Goal: Register for event/course

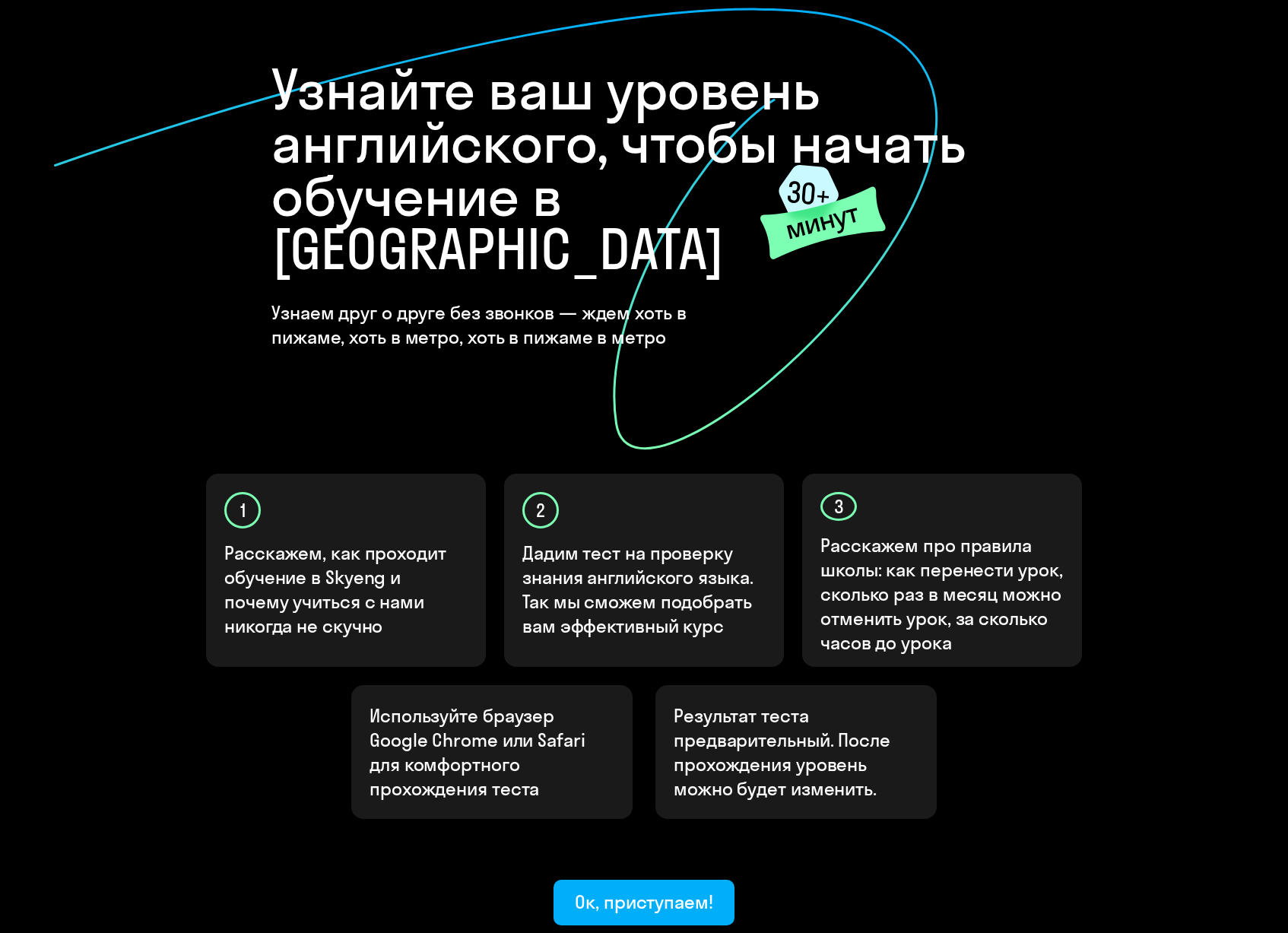
scroll to position [165, 0]
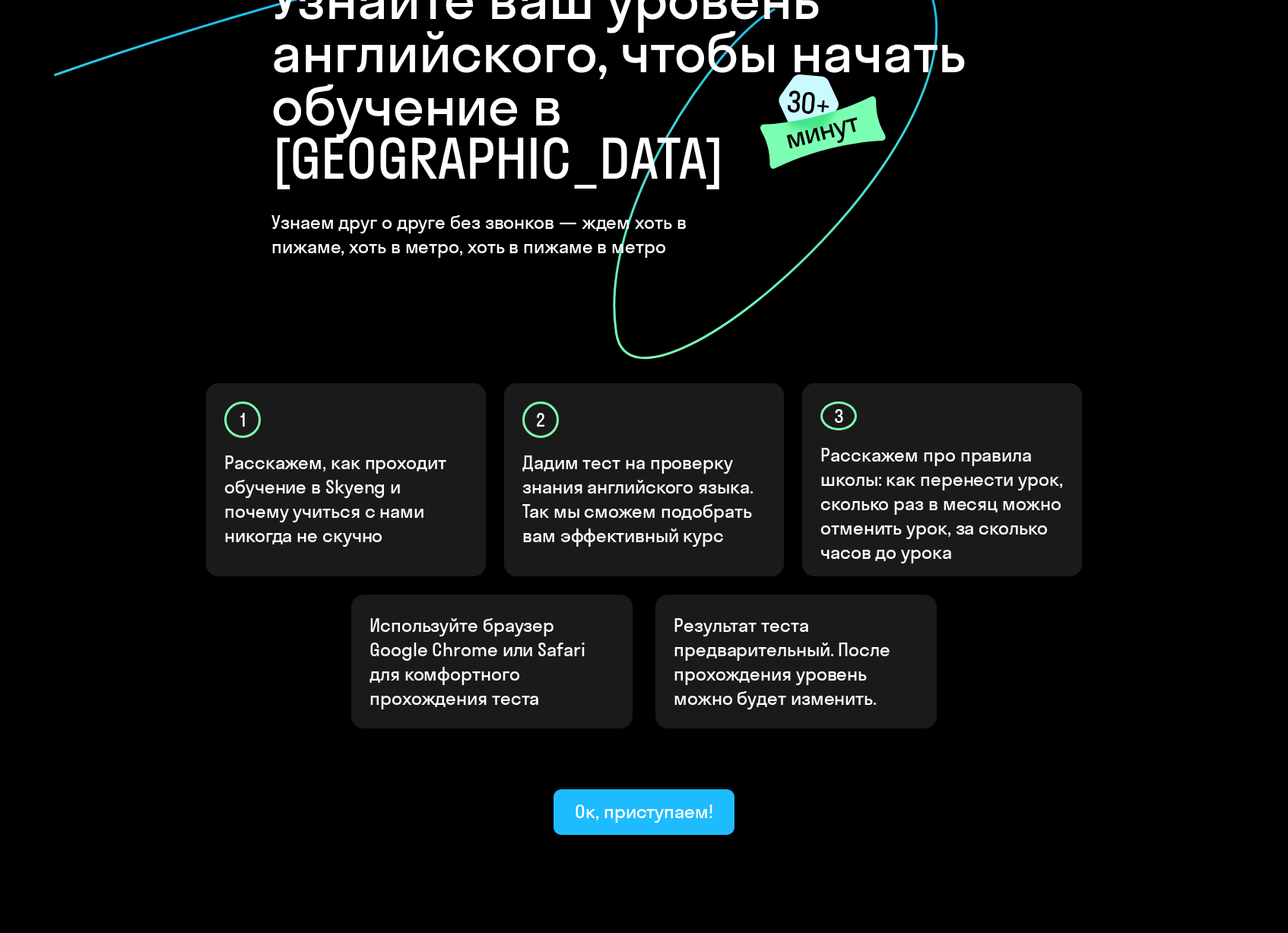
click at [633, 799] on div "Ок, приступаем!" at bounding box center [644, 811] width 138 height 25
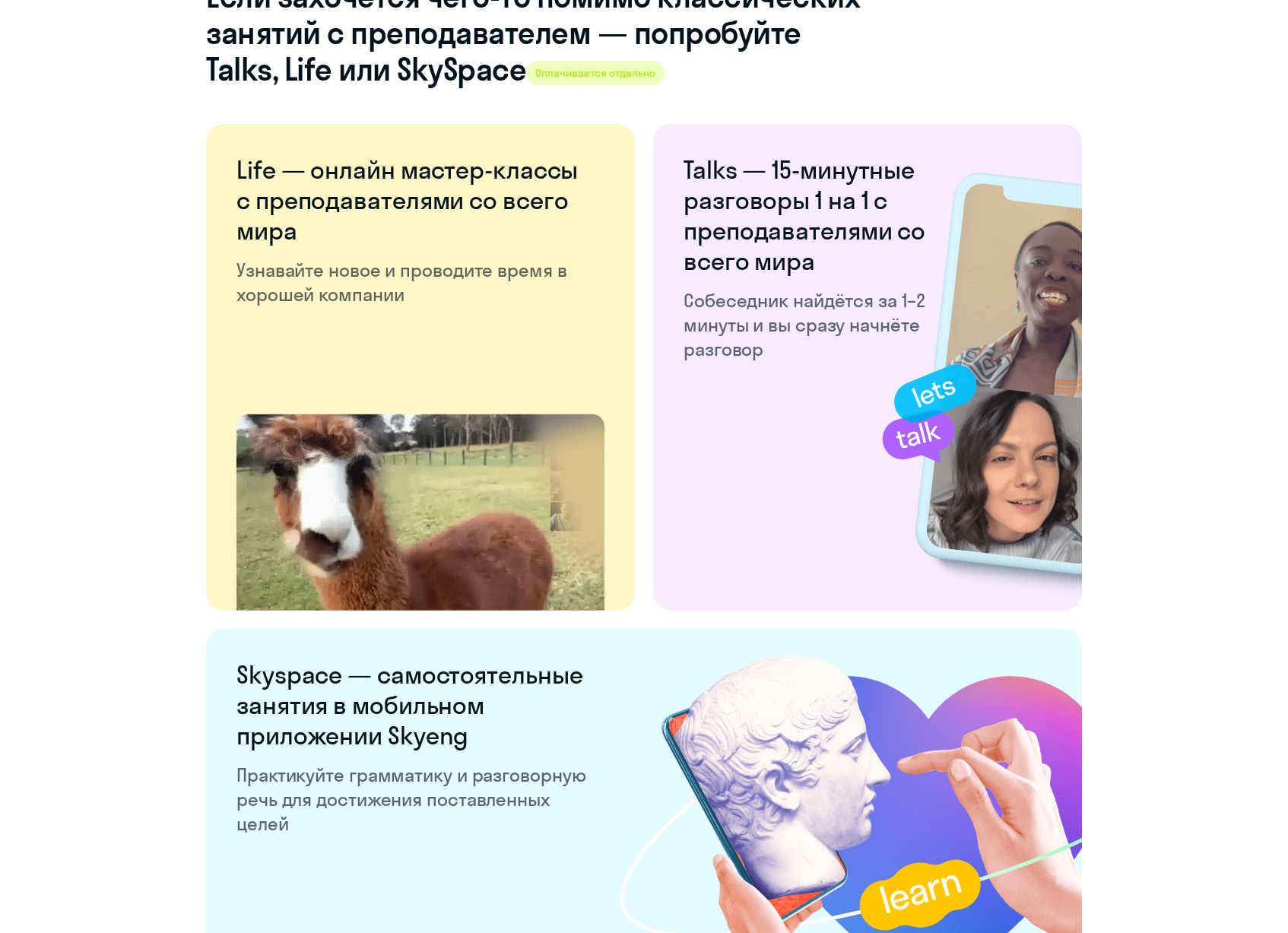
scroll to position [2592, 0]
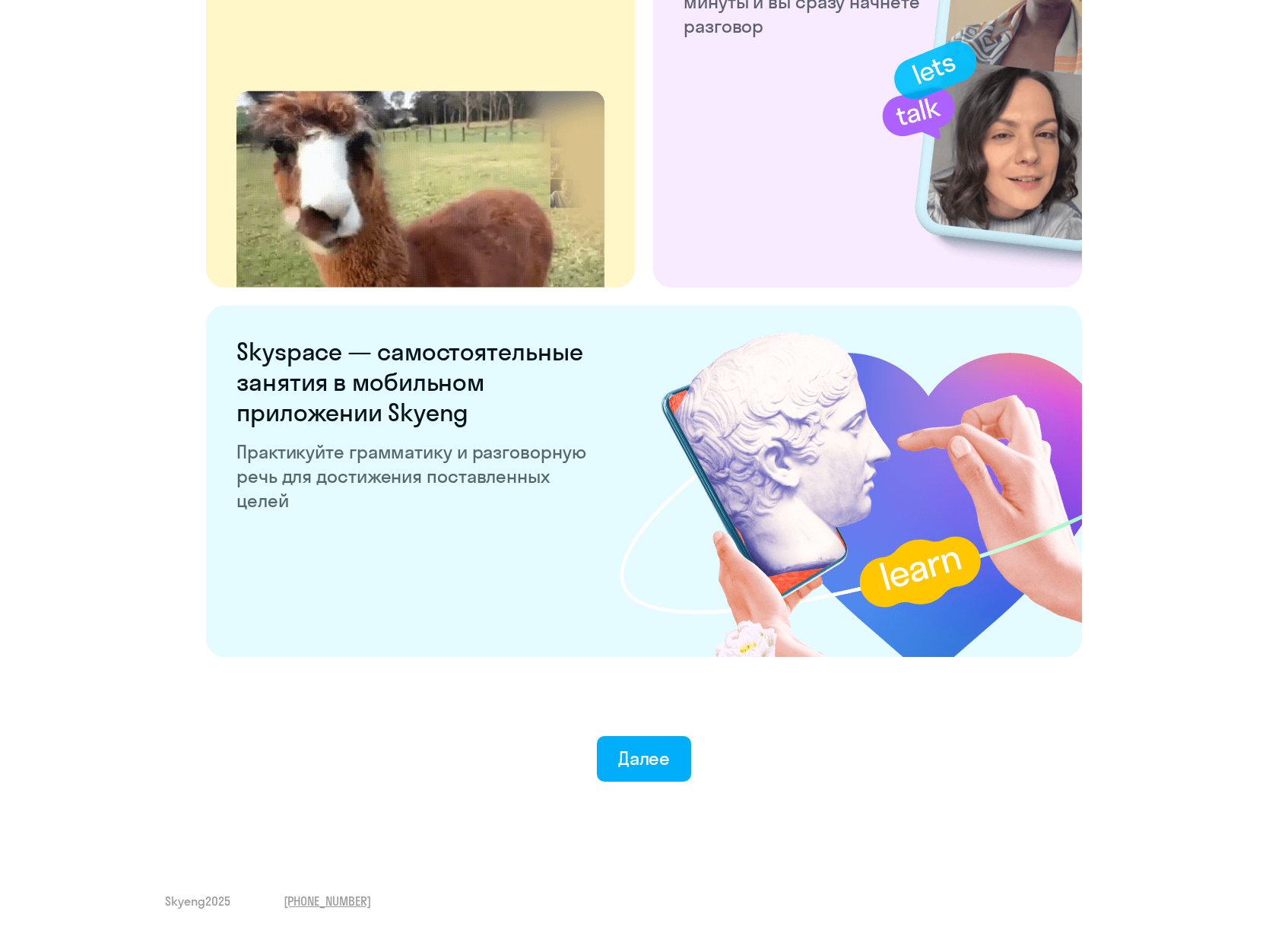
click at [627, 772] on button "Далее" at bounding box center [645, 759] width 95 height 45
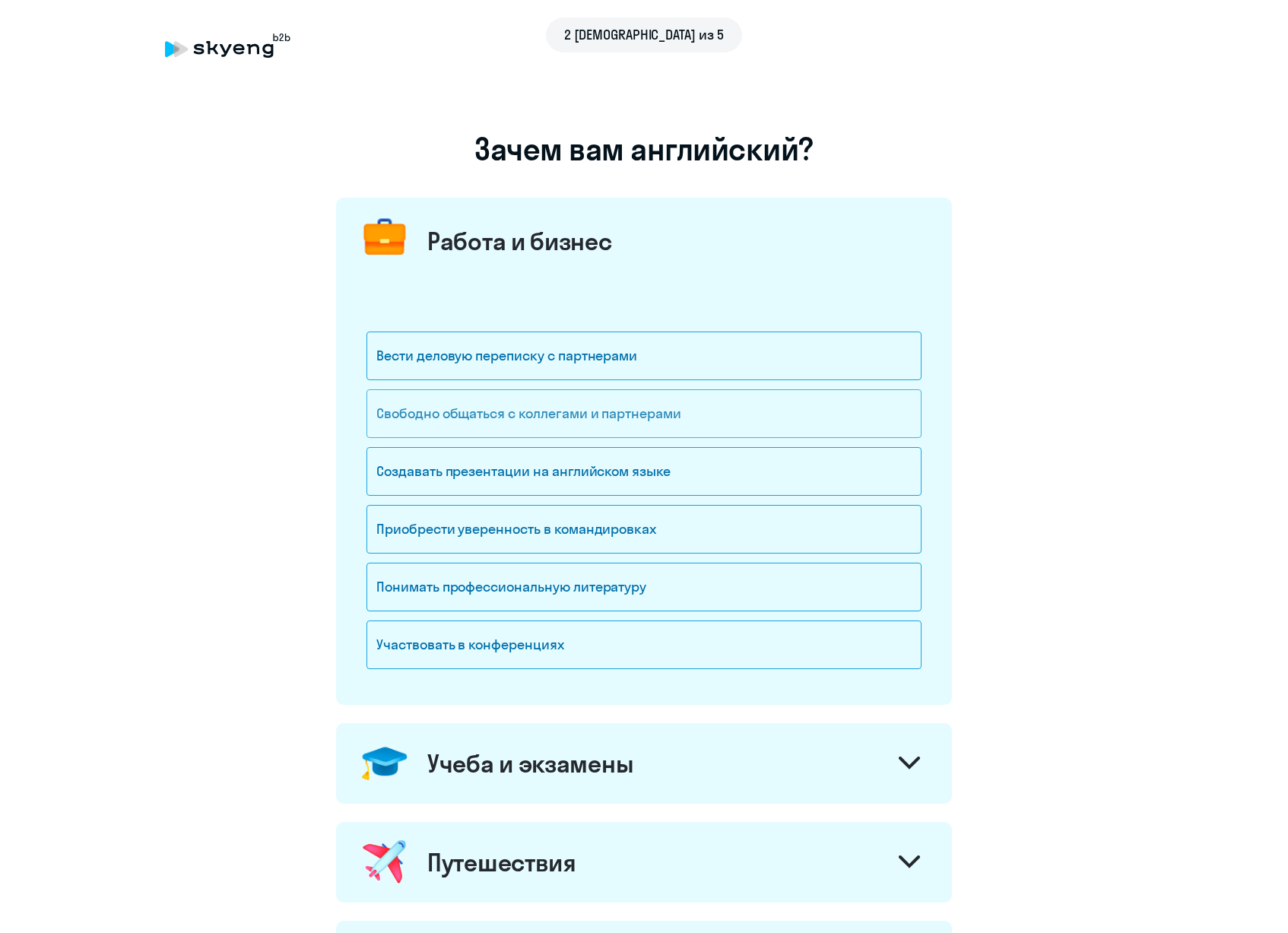
click at [727, 423] on div "Свободно общаться с коллегами и партнерами" at bounding box center [644, 414] width 555 height 49
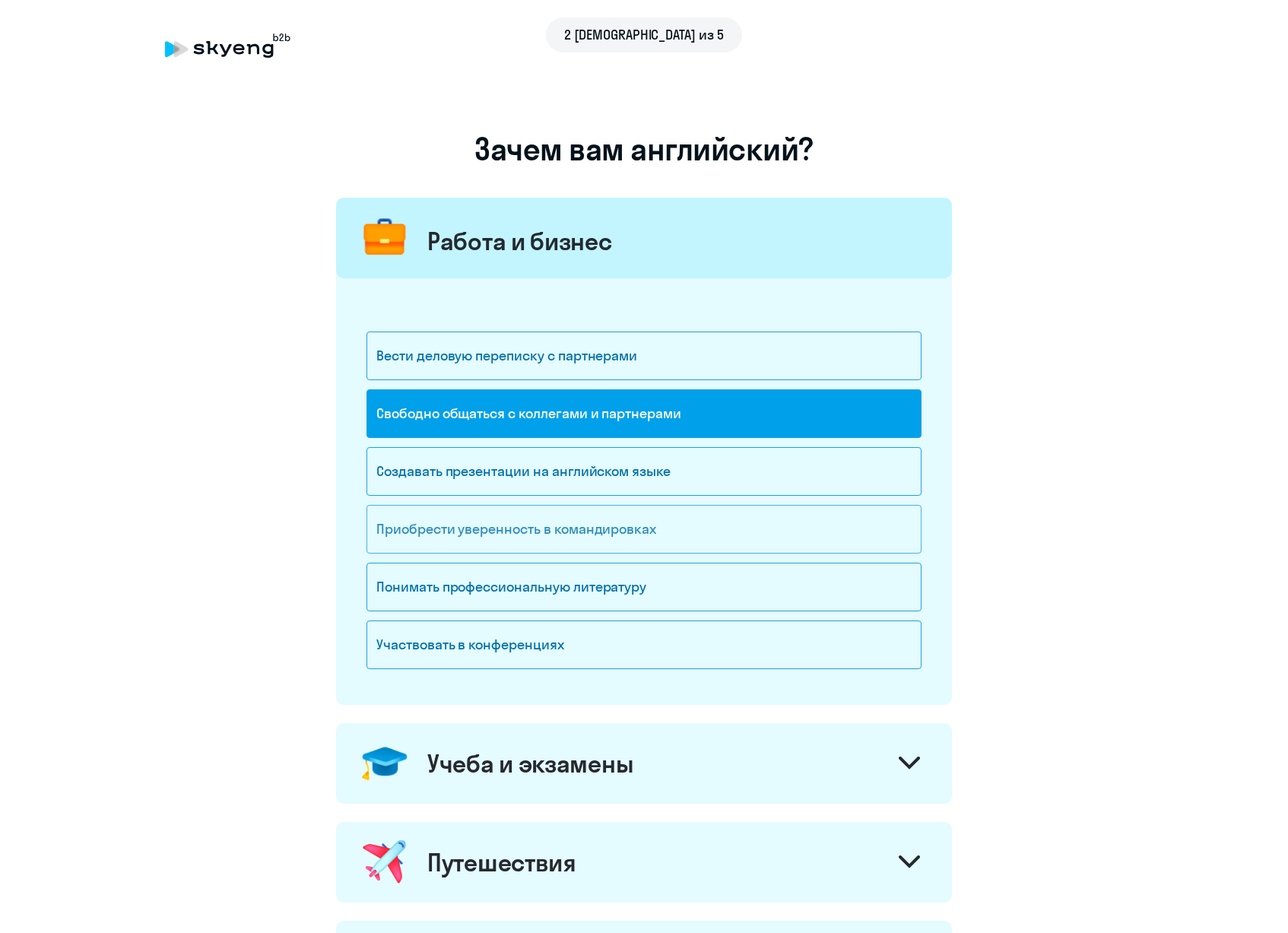
click at [678, 522] on div "Приобрести уверенность в командировках" at bounding box center [644, 529] width 555 height 49
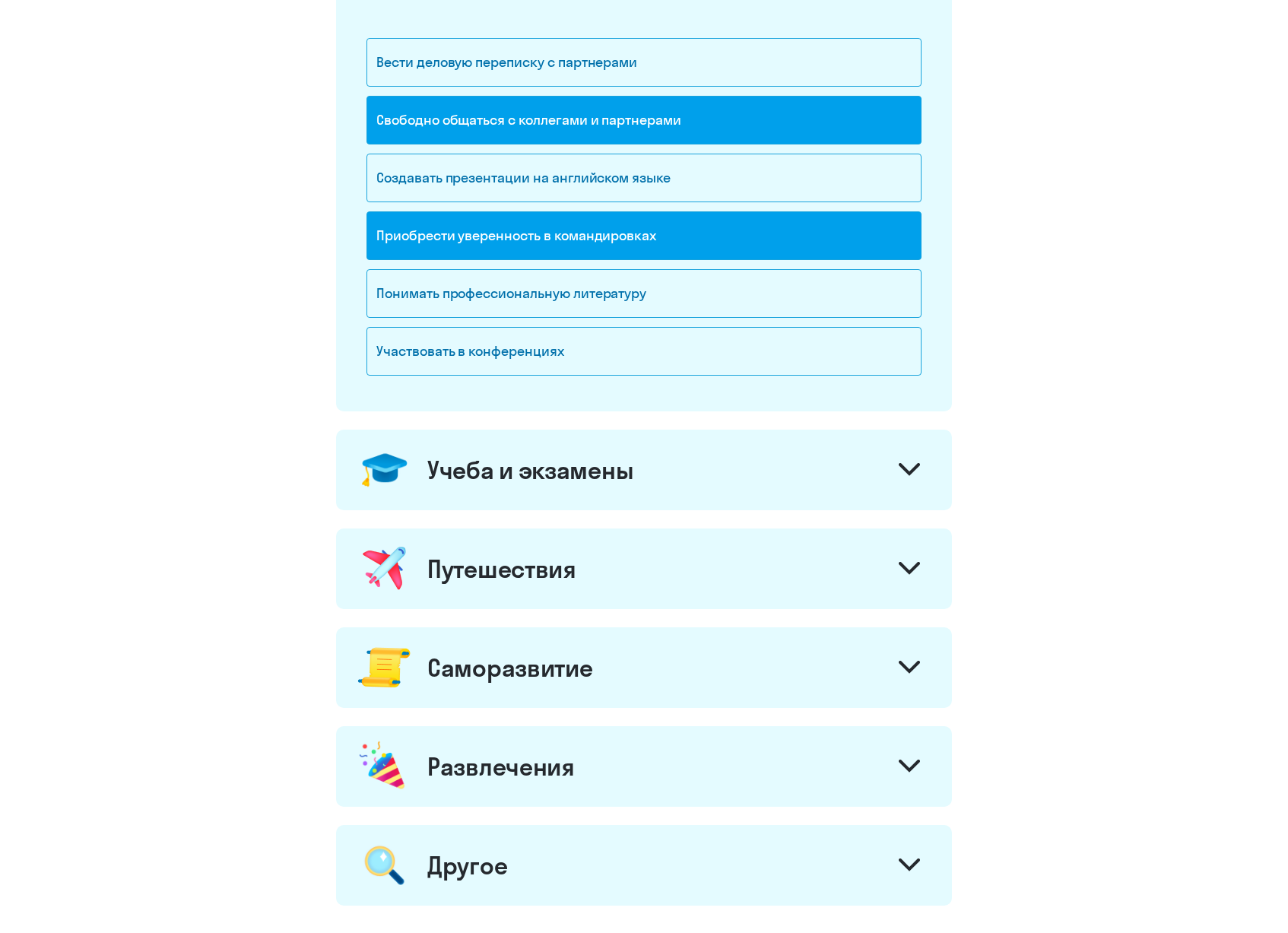
scroll to position [394, 0]
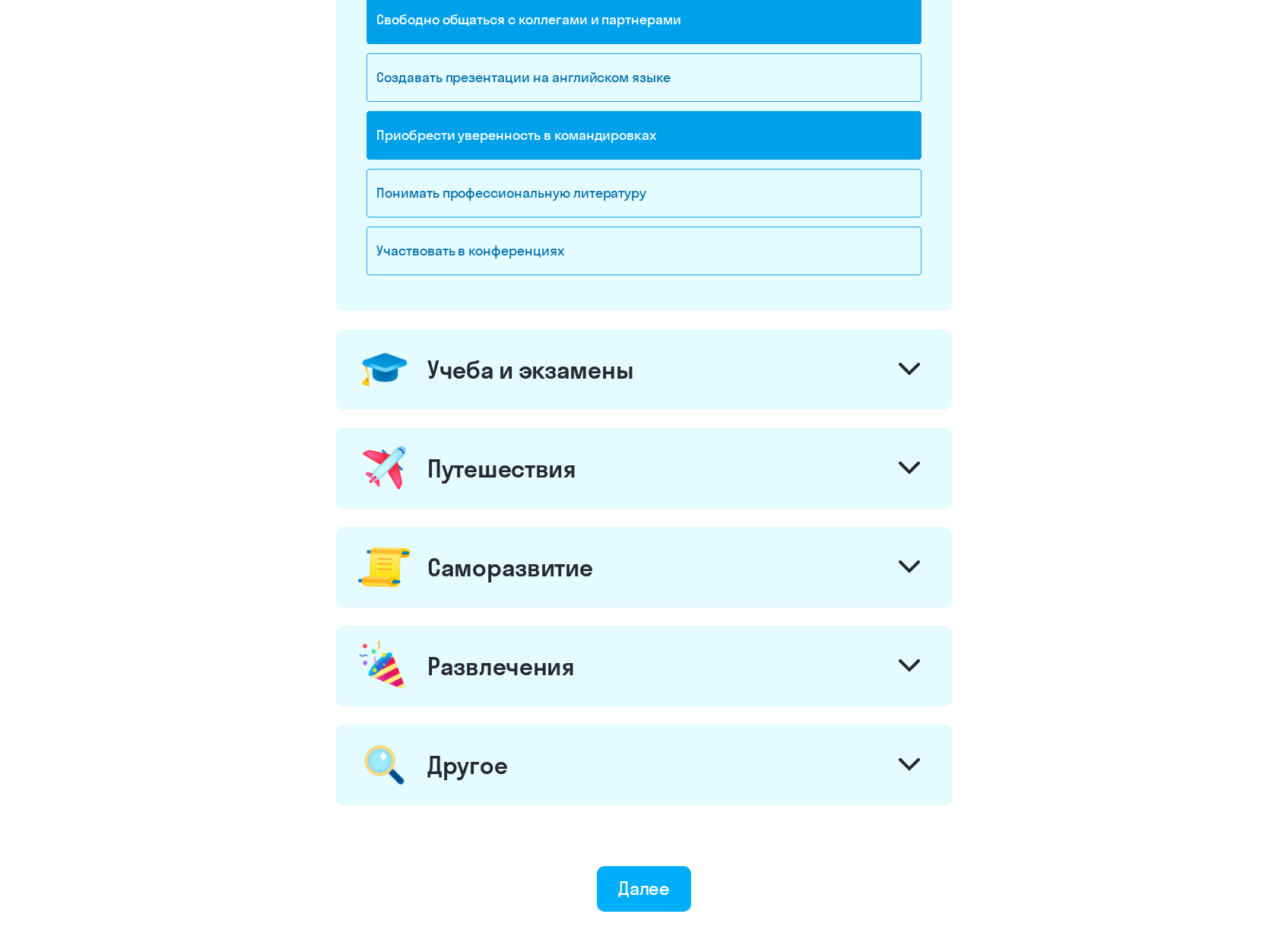
click at [664, 371] on div "Учеба и экзамены" at bounding box center [644, 369] width 616 height 80
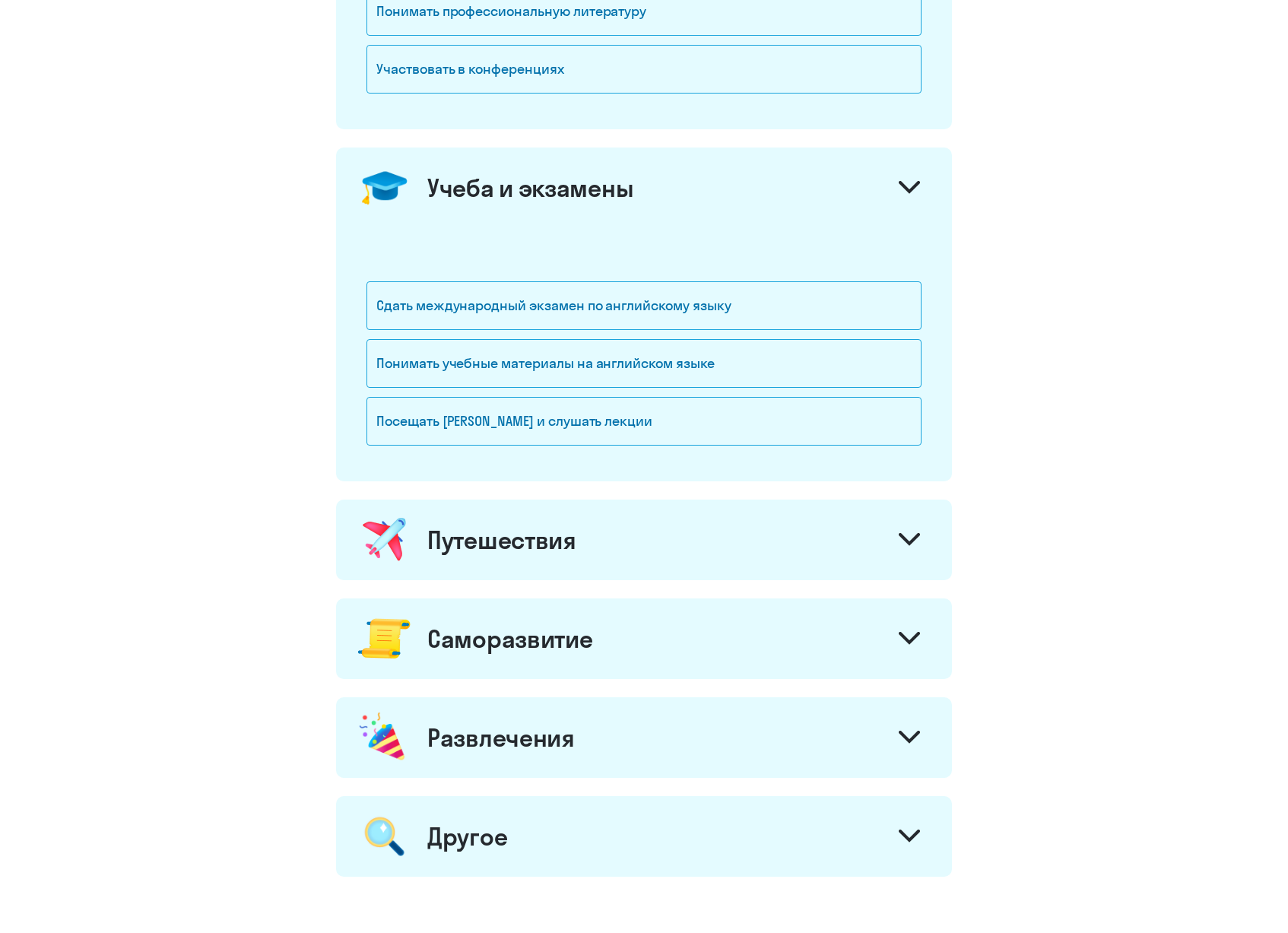
scroll to position [668, 0]
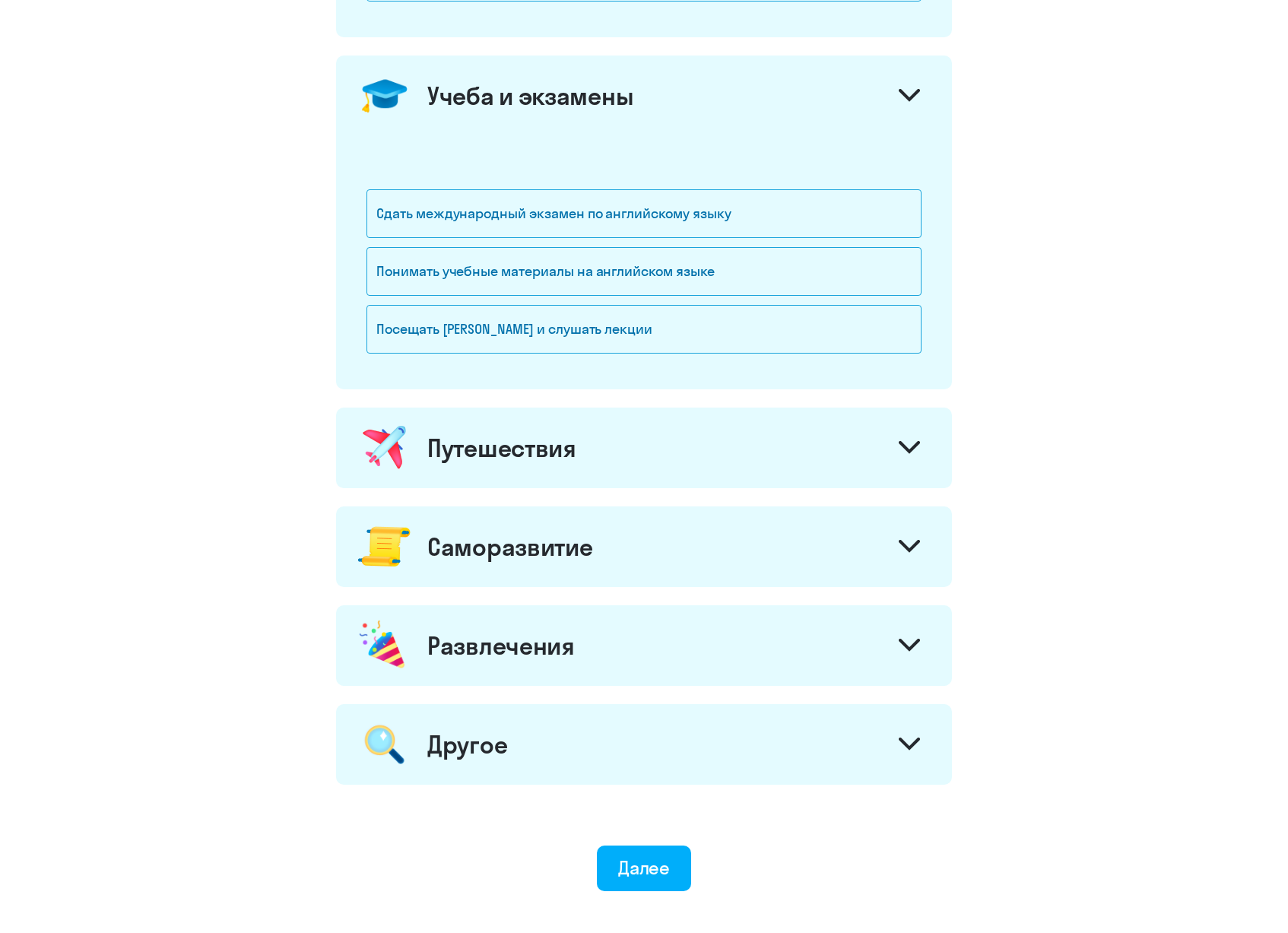
click at [661, 445] on div "Путешествия" at bounding box center [644, 448] width 616 height 80
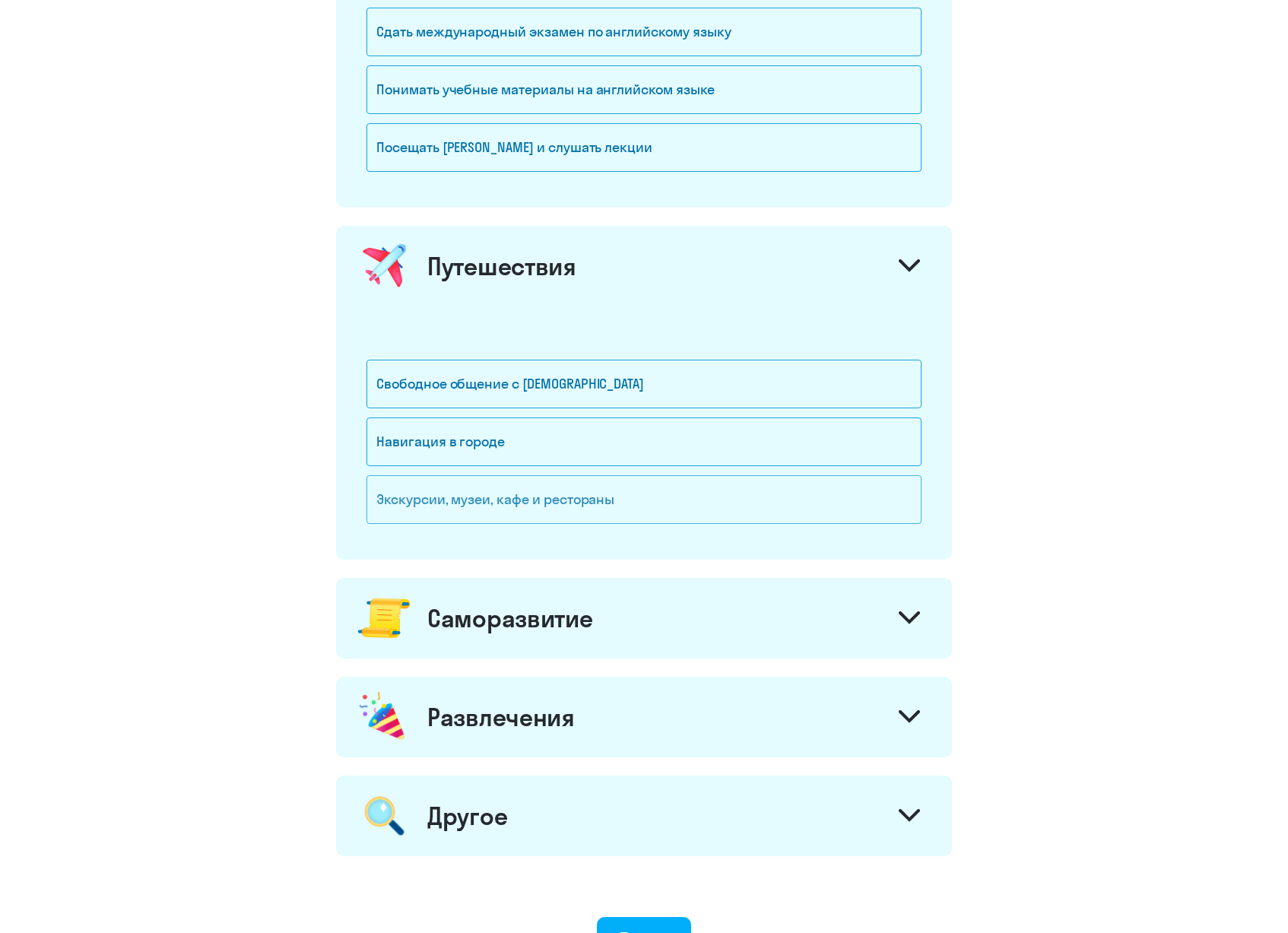
scroll to position [850, 0]
click at [646, 385] on div "Свободное общение с [DEMOGRAPHIC_DATA]" at bounding box center [644, 383] width 555 height 49
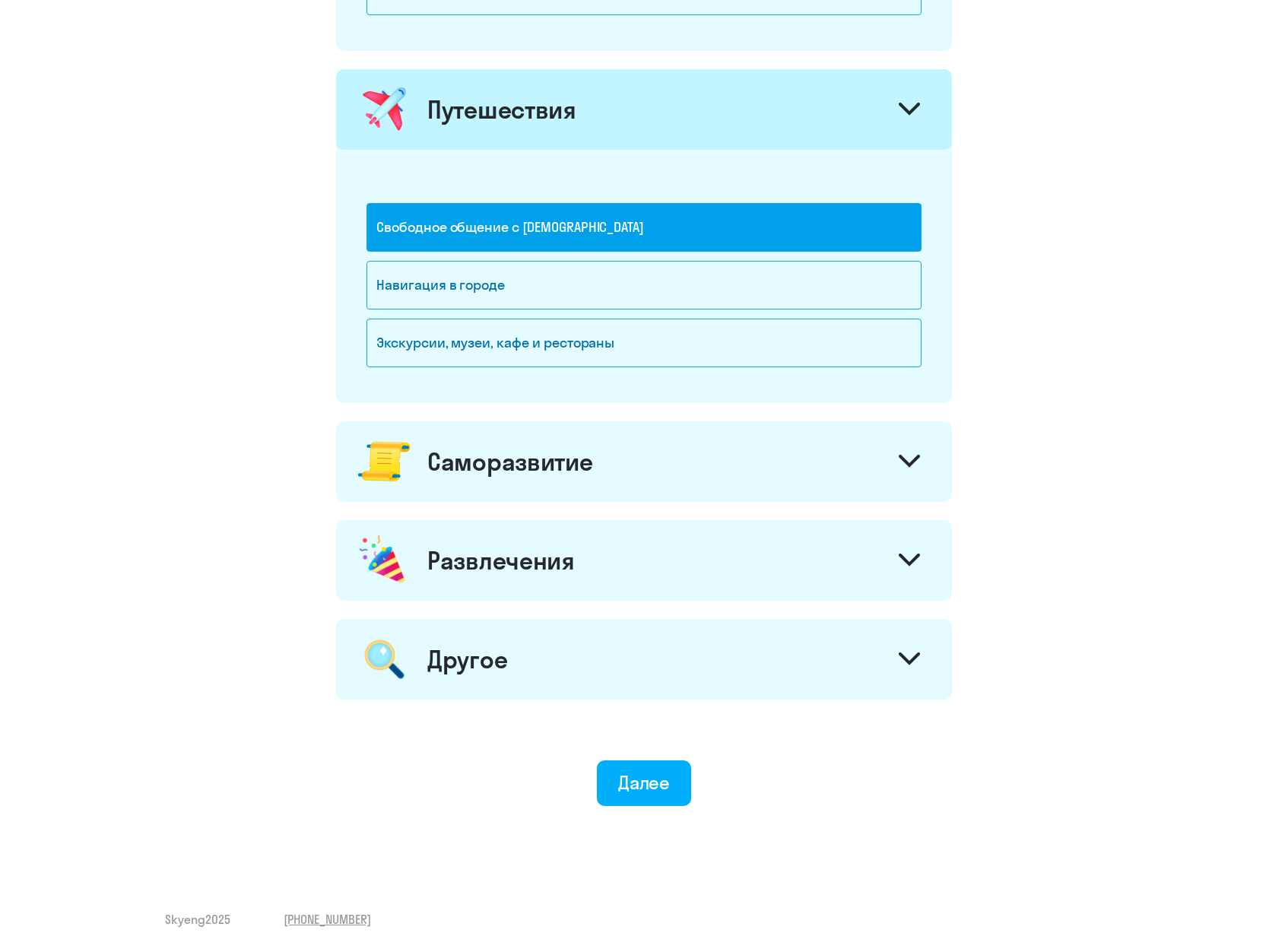
scroll to position [1024, 0]
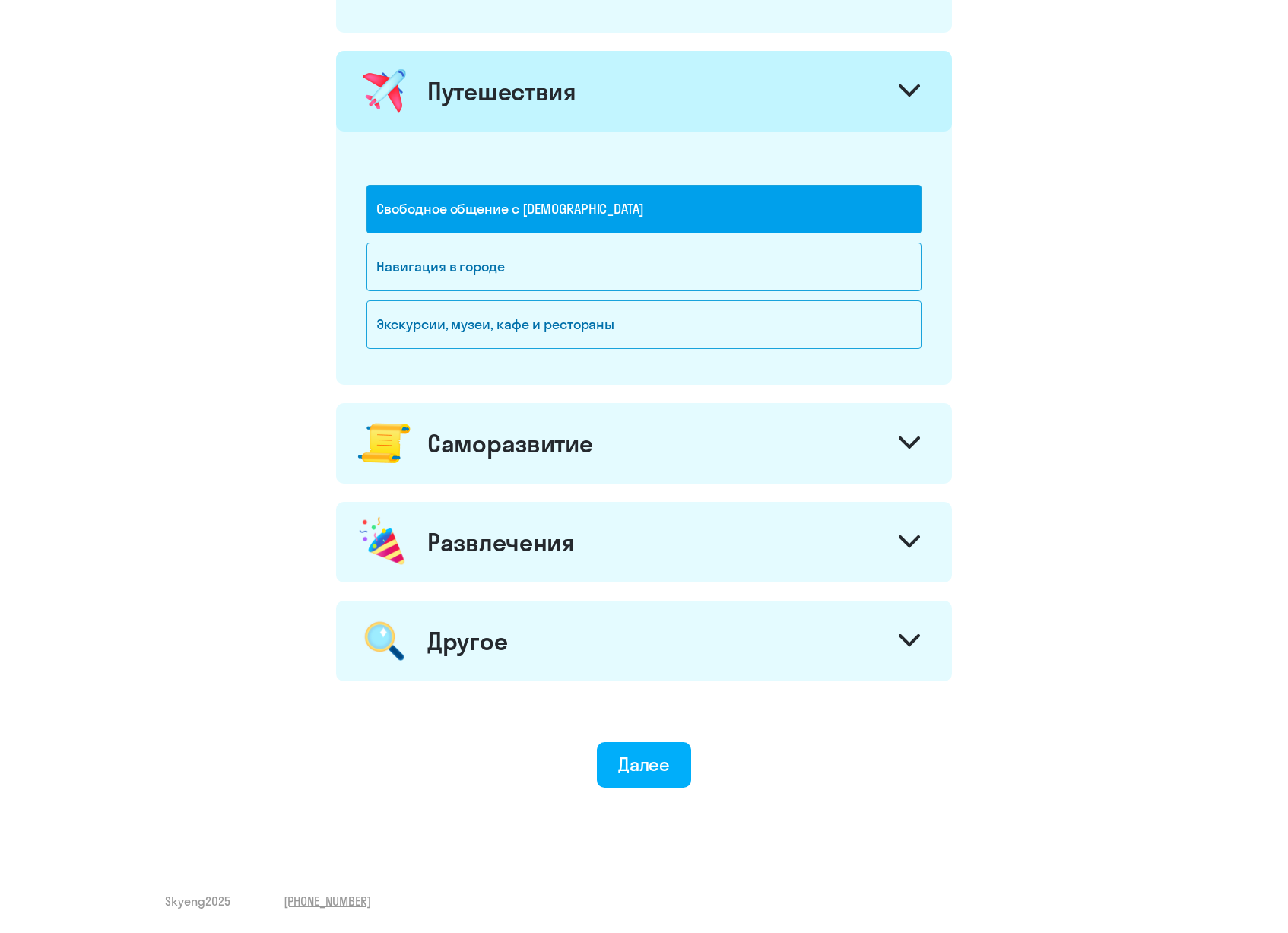
click at [641, 443] on div "Саморазвитие" at bounding box center [644, 443] width 616 height 80
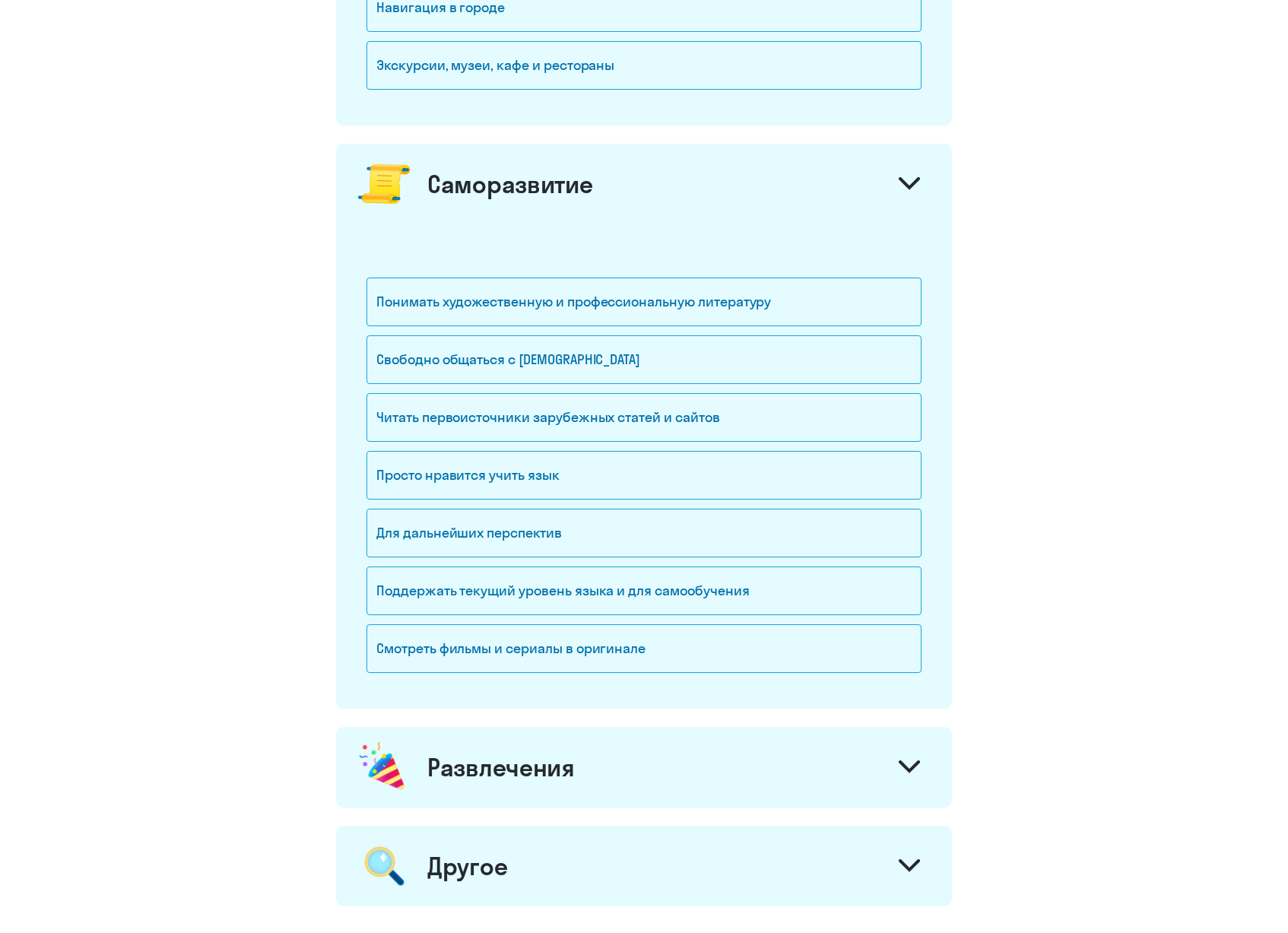
scroll to position [1286, 0]
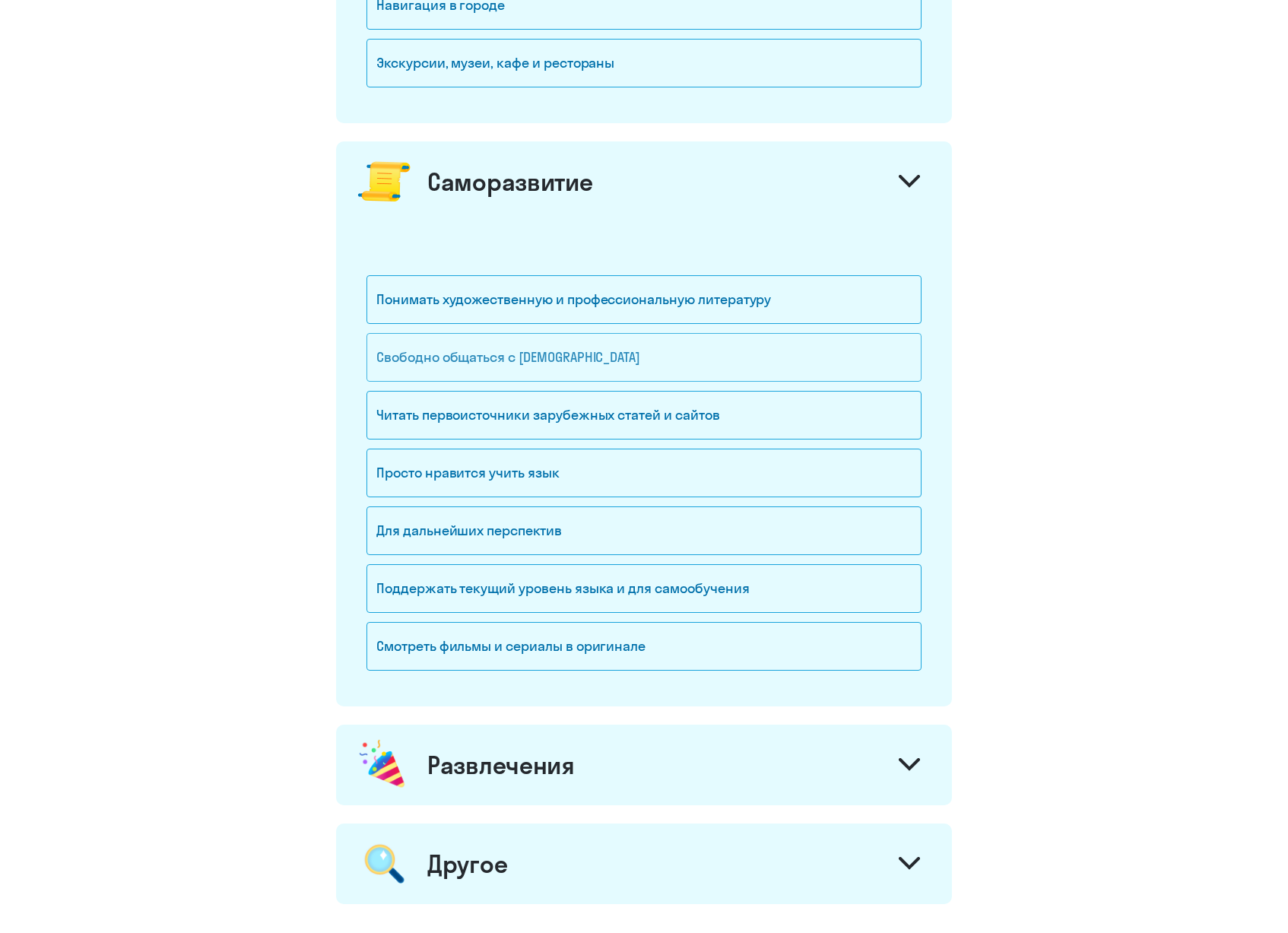
click at [660, 366] on div "Свободно общаться с [DEMOGRAPHIC_DATA]" at bounding box center [644, 357] width 555 height 49
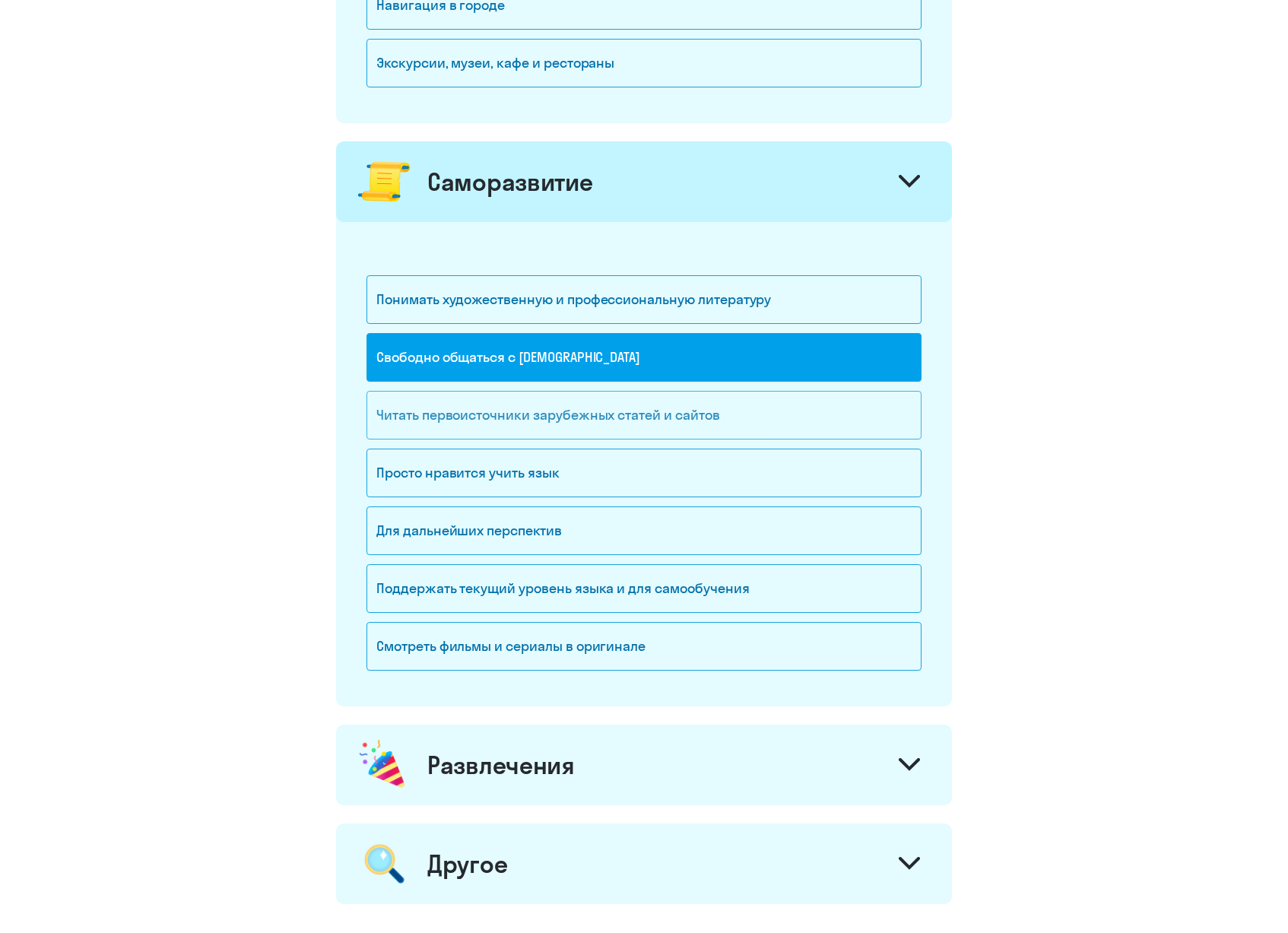
click at [778, 417] on div "Читать первоисточники зарубежных статей и сайтов" at bounding box center [644, 415] width 555 height 49
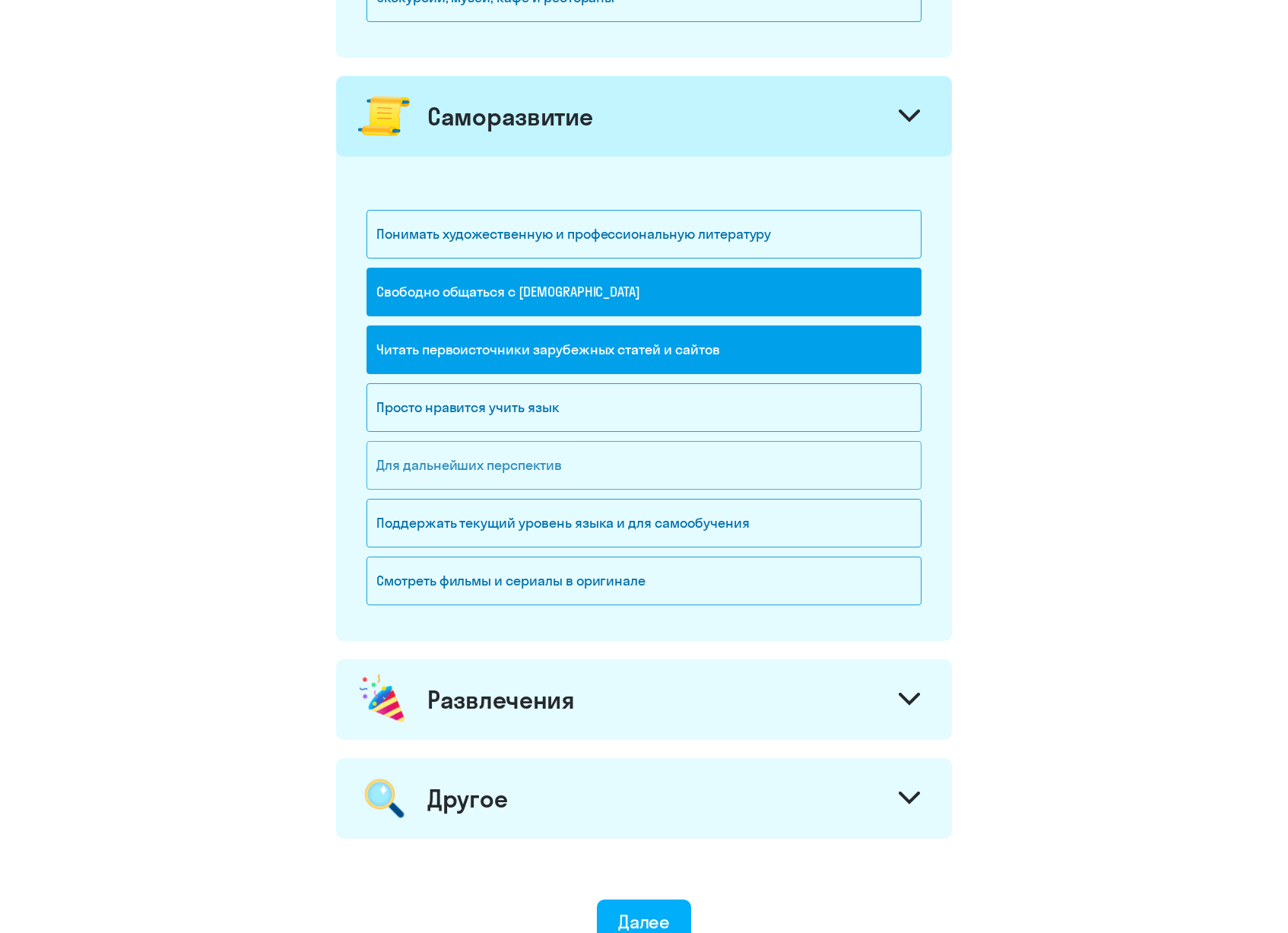
scroll to position [1378, 0]
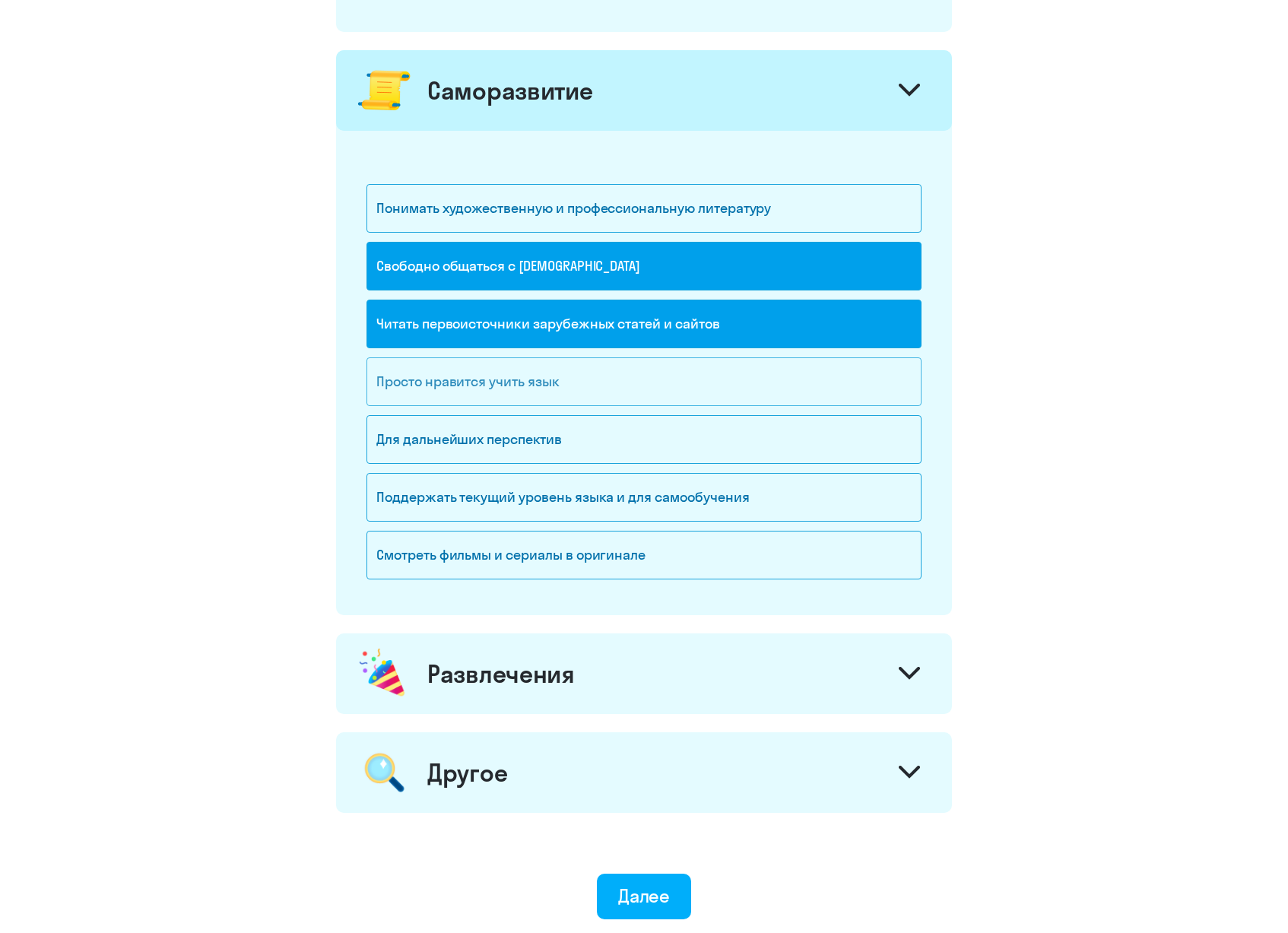
click at [566, 391] on div "Просто нравится учить язык" at bounding box center [644, 381] width 555 height 49
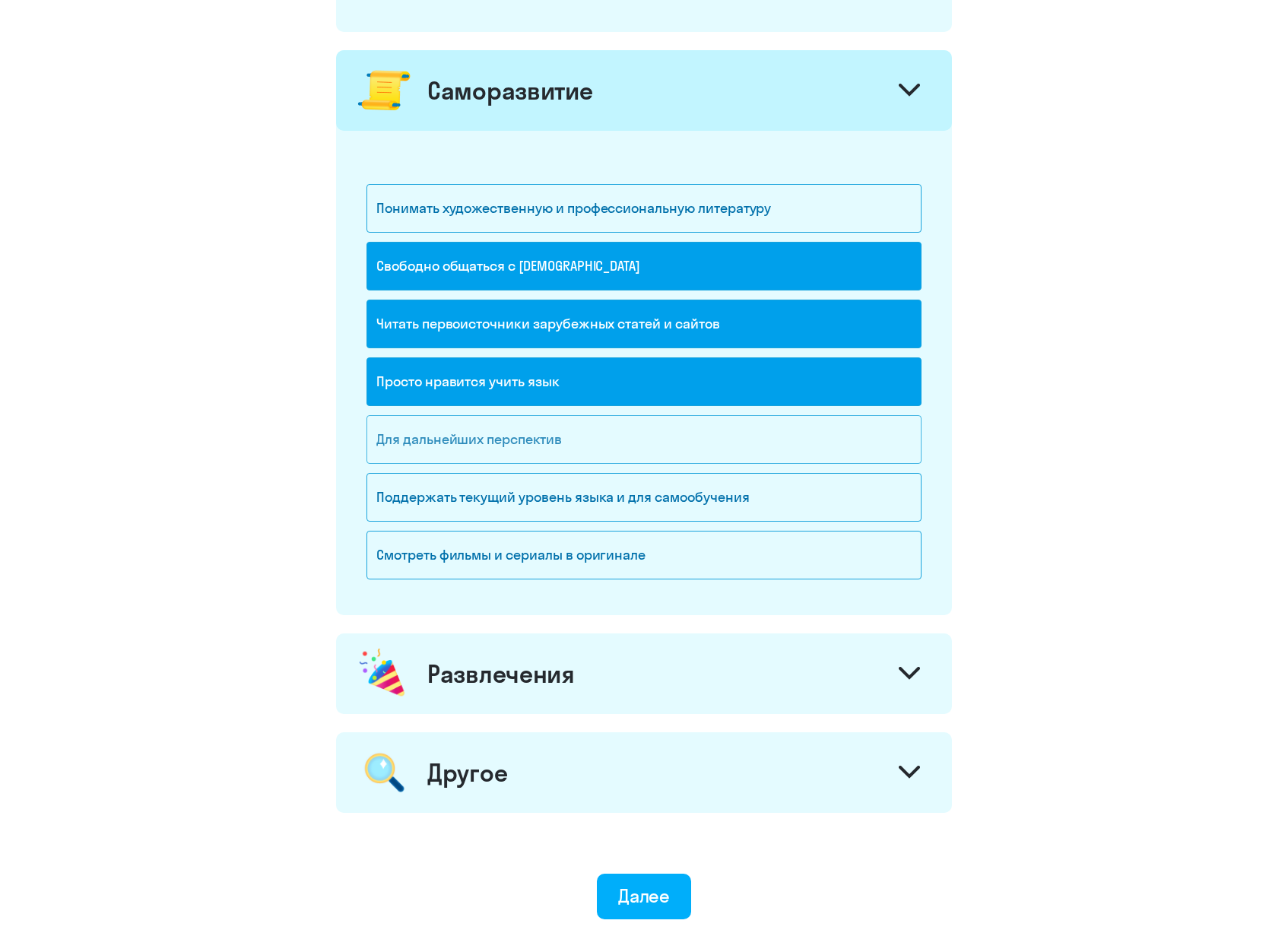
click at [566, 433] on div "Для дальнейших перспектив" at bounding box center [644, 439] width 555 height 49
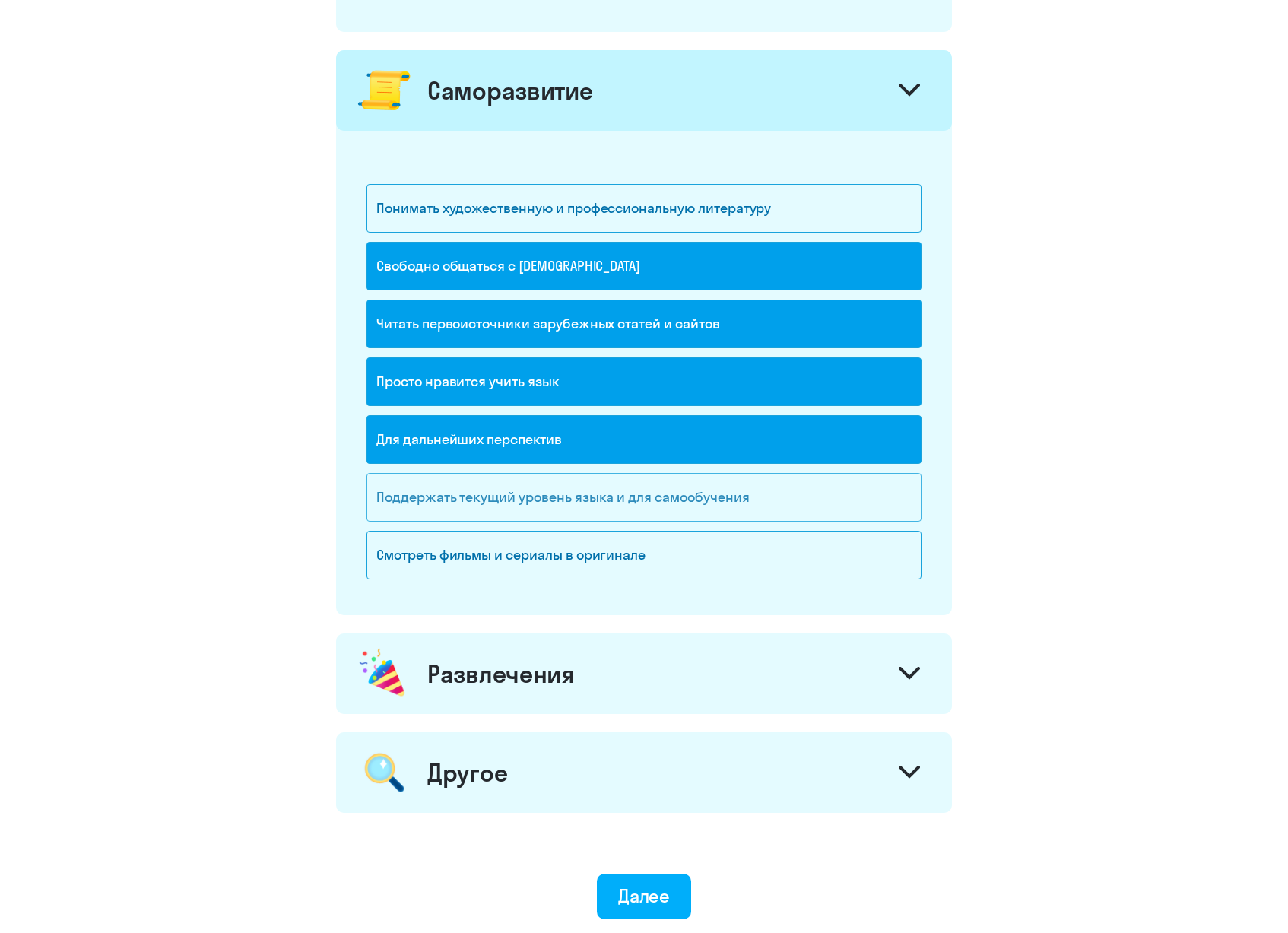
click at [762, 499] on div "Поддержать текущий уровень языка и для cамообучения" at bounding box center [644, 497] width 555 height 49
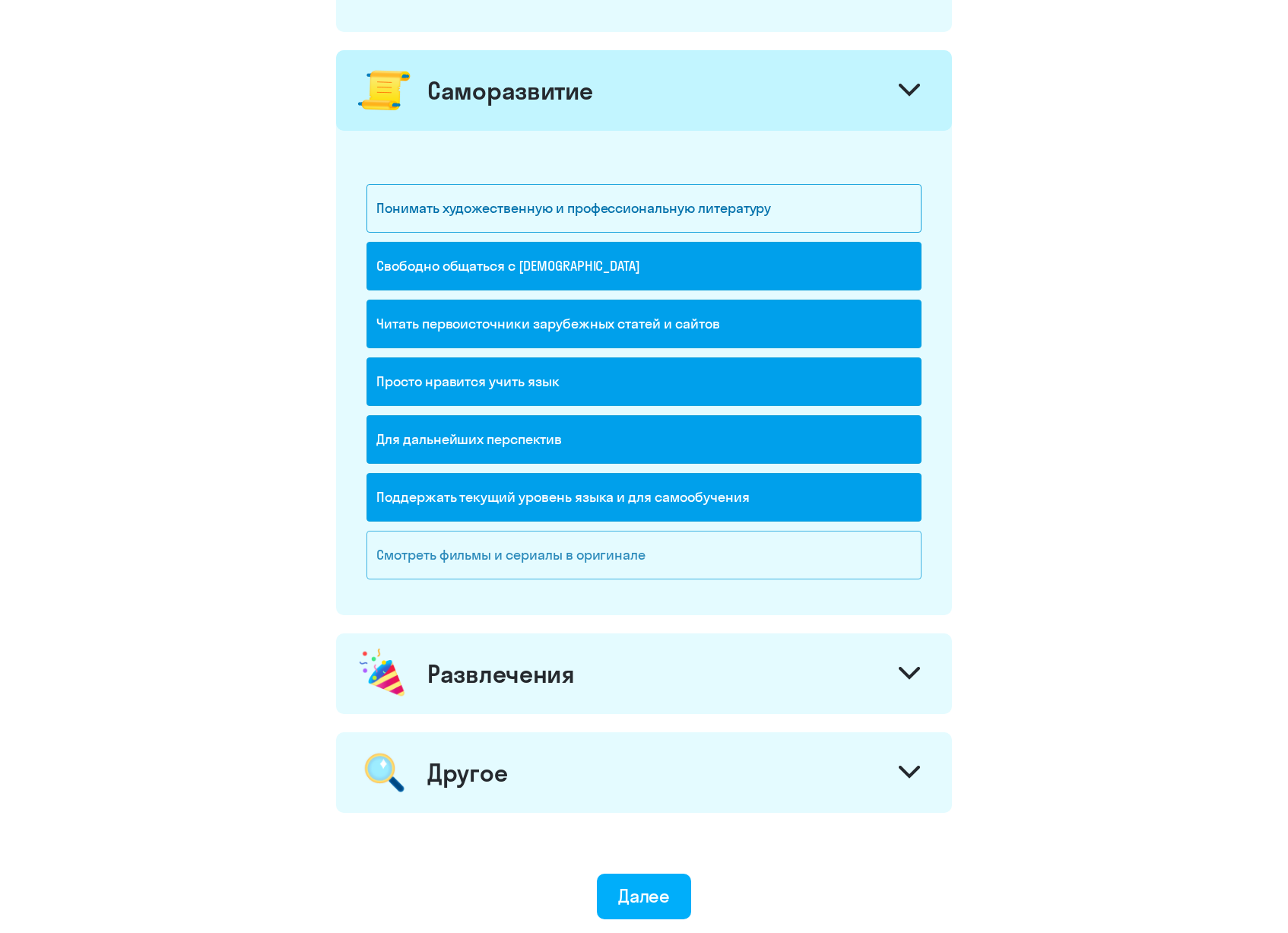
click at [680, 564] on div "Смотреть фильмы и сериалы в оригинале" at bounding box center [644, 555] width 555 height 49
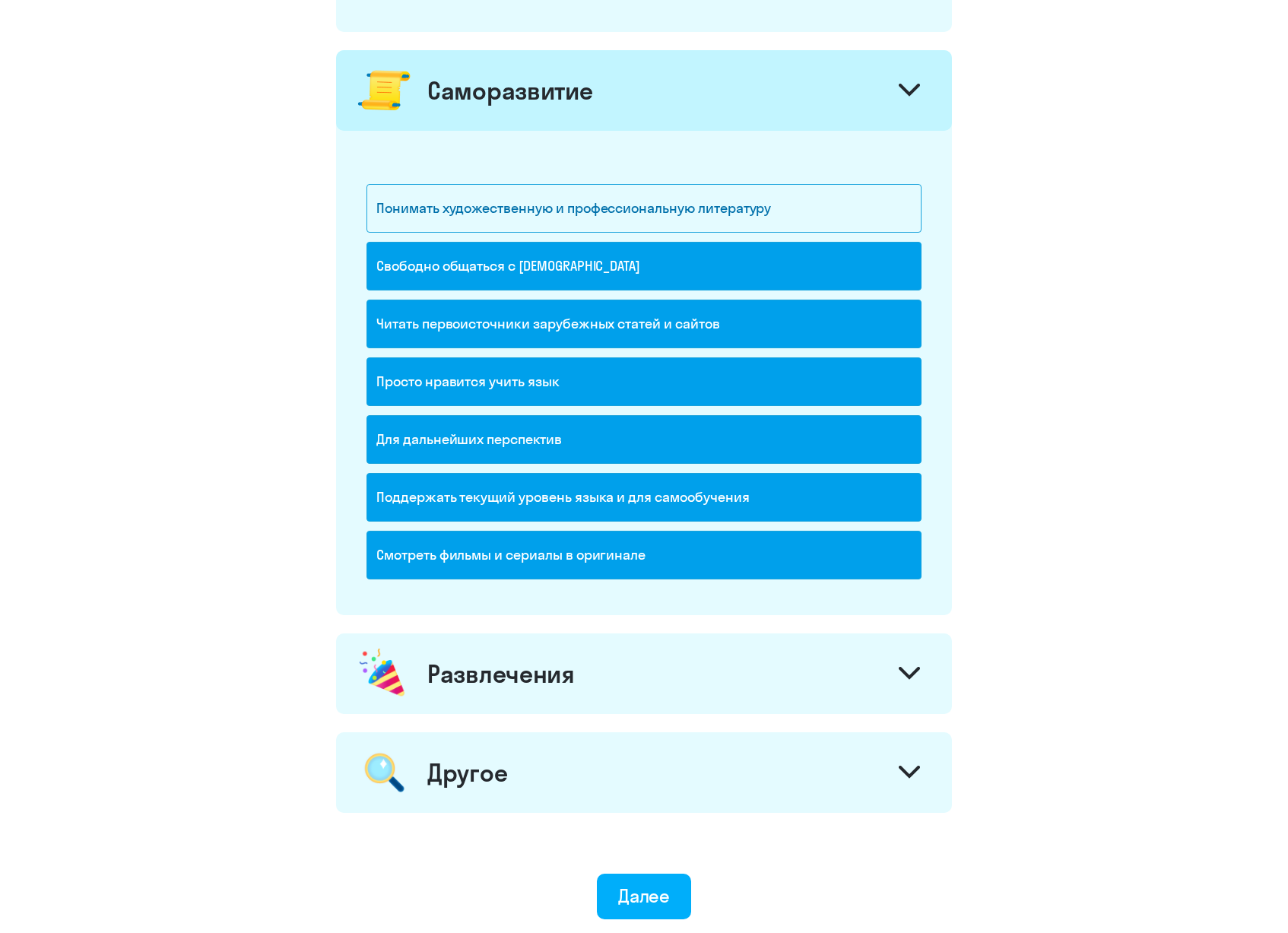
click at [656, 687] on div "Развлечения" at bounding box center [644, 674] width 616 height 80
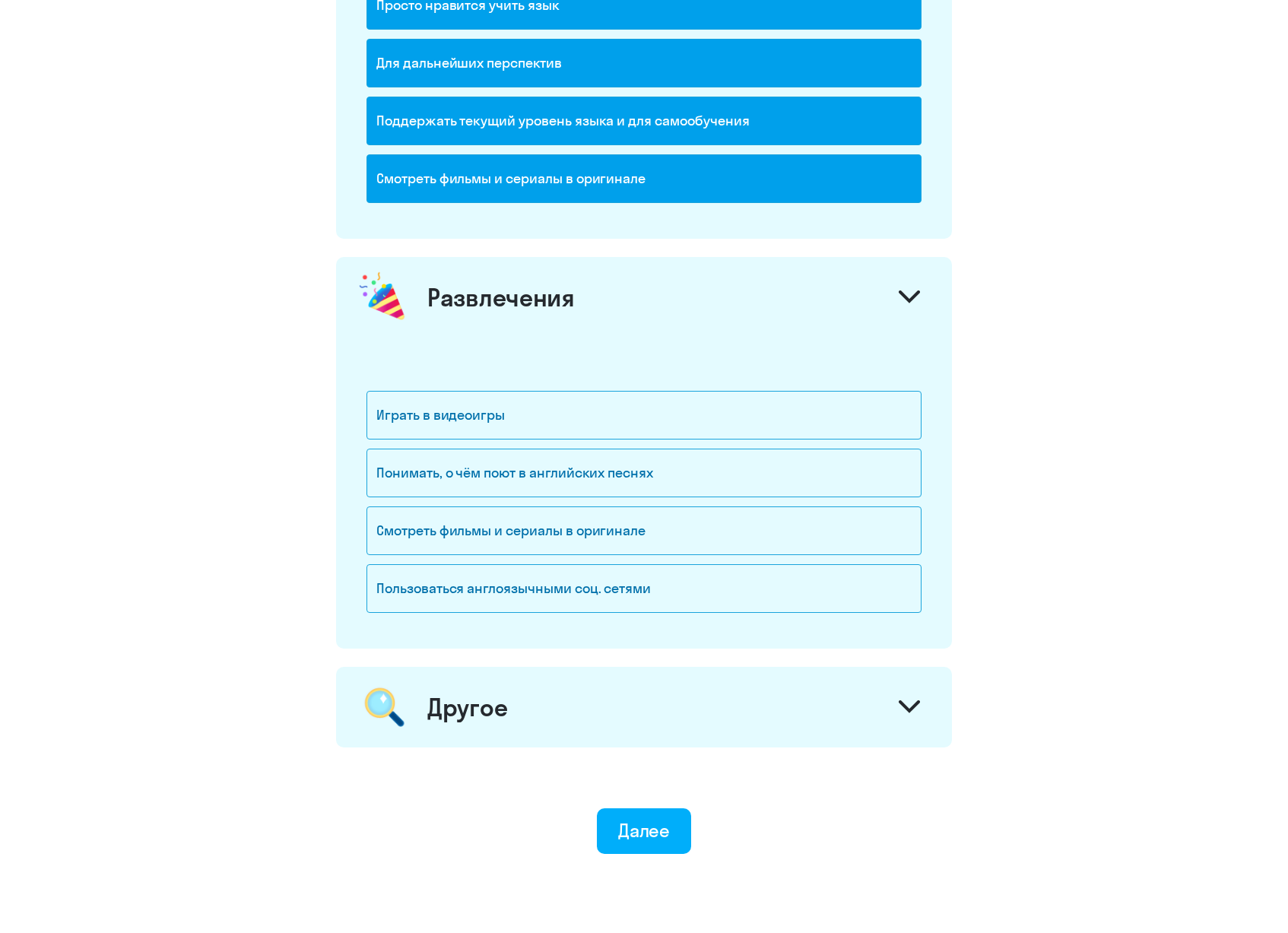
scroll to position [1821, 0]
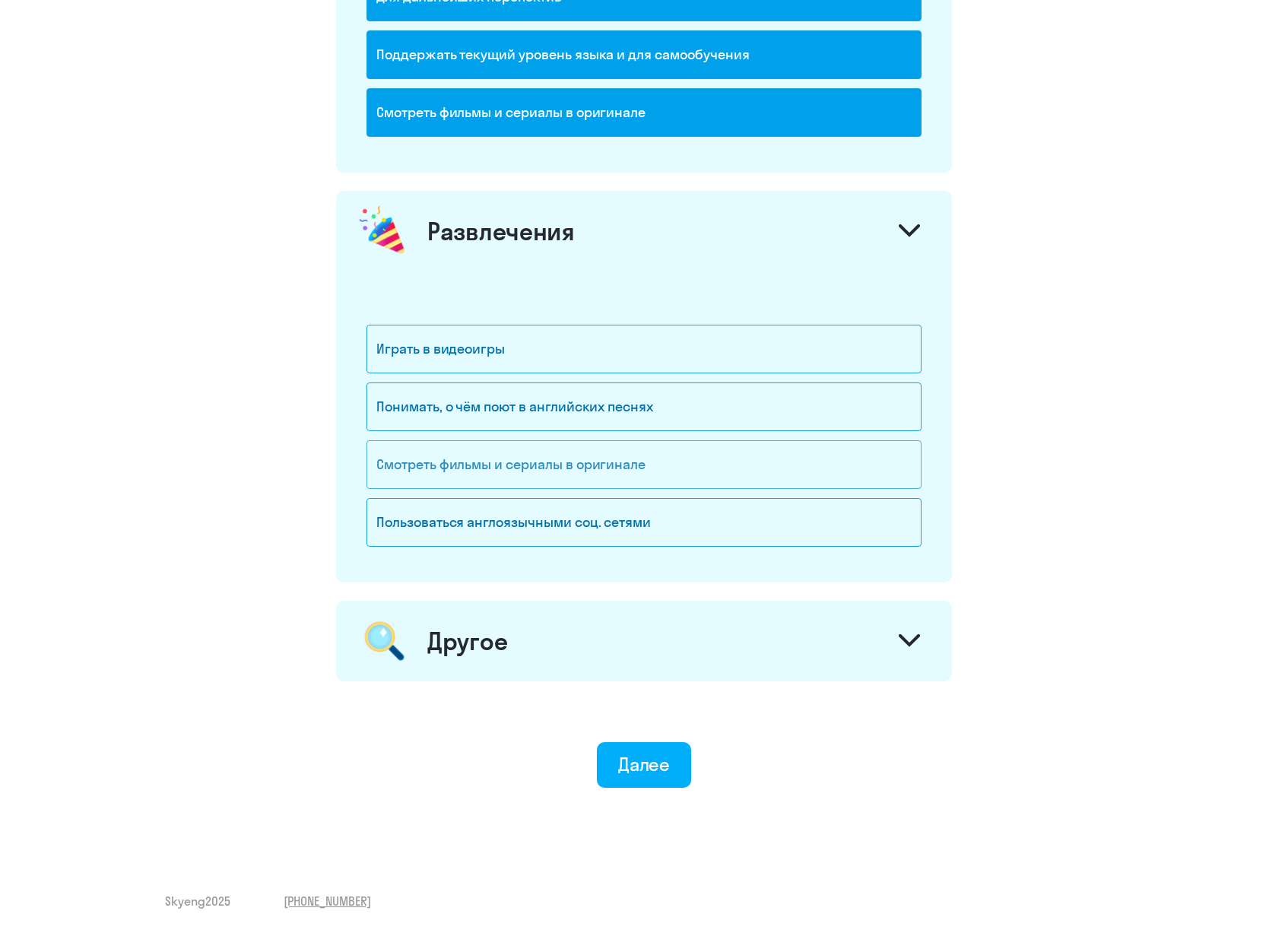
click at [656, 469] on div "Смотреть фильмы и сериалы в оригинале" at bounding box center [644, 465] width 555 height 49
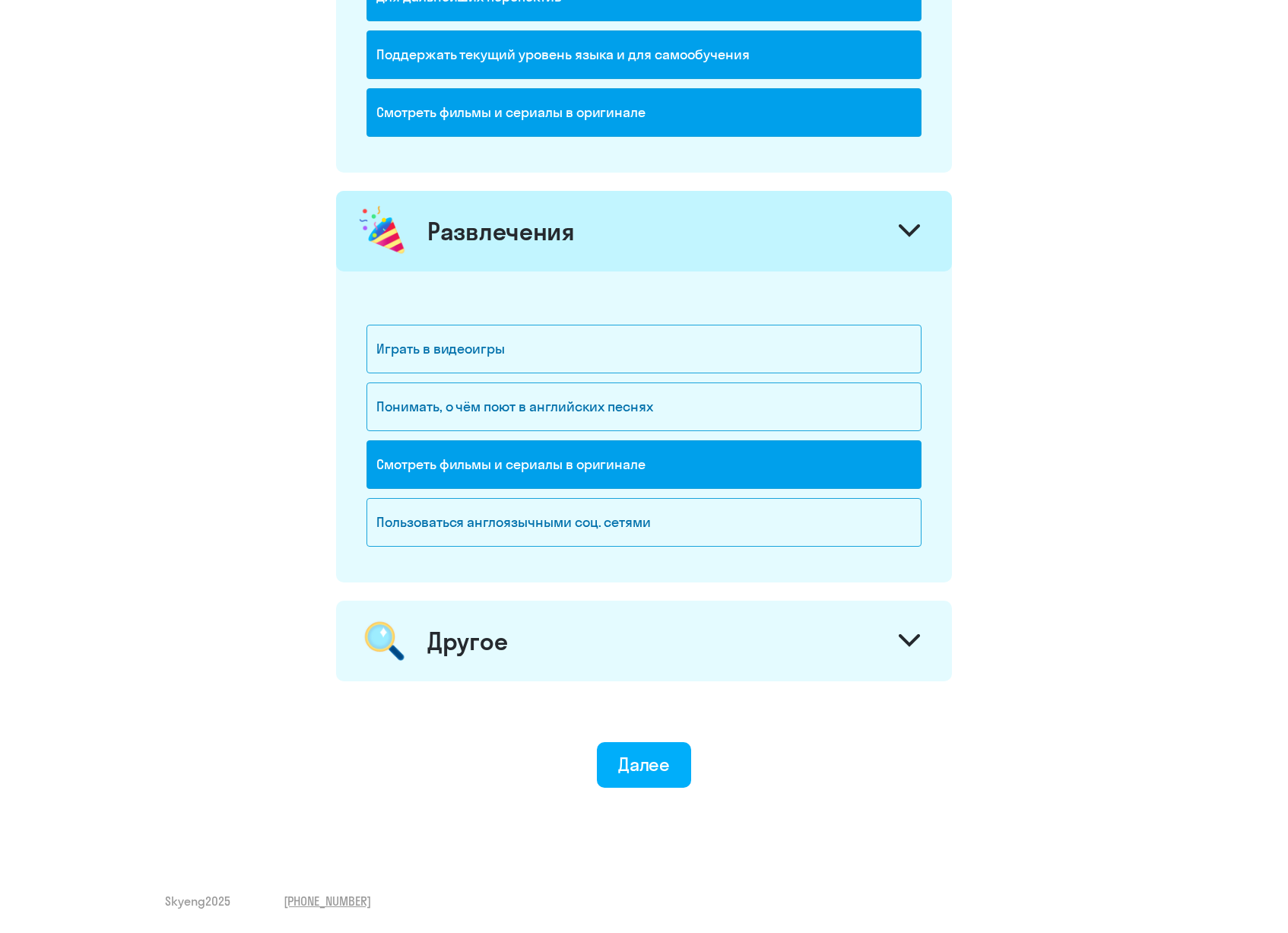
click at [616, 651] on div "Другое" at bounding box center [644, 641] width 616 height 80
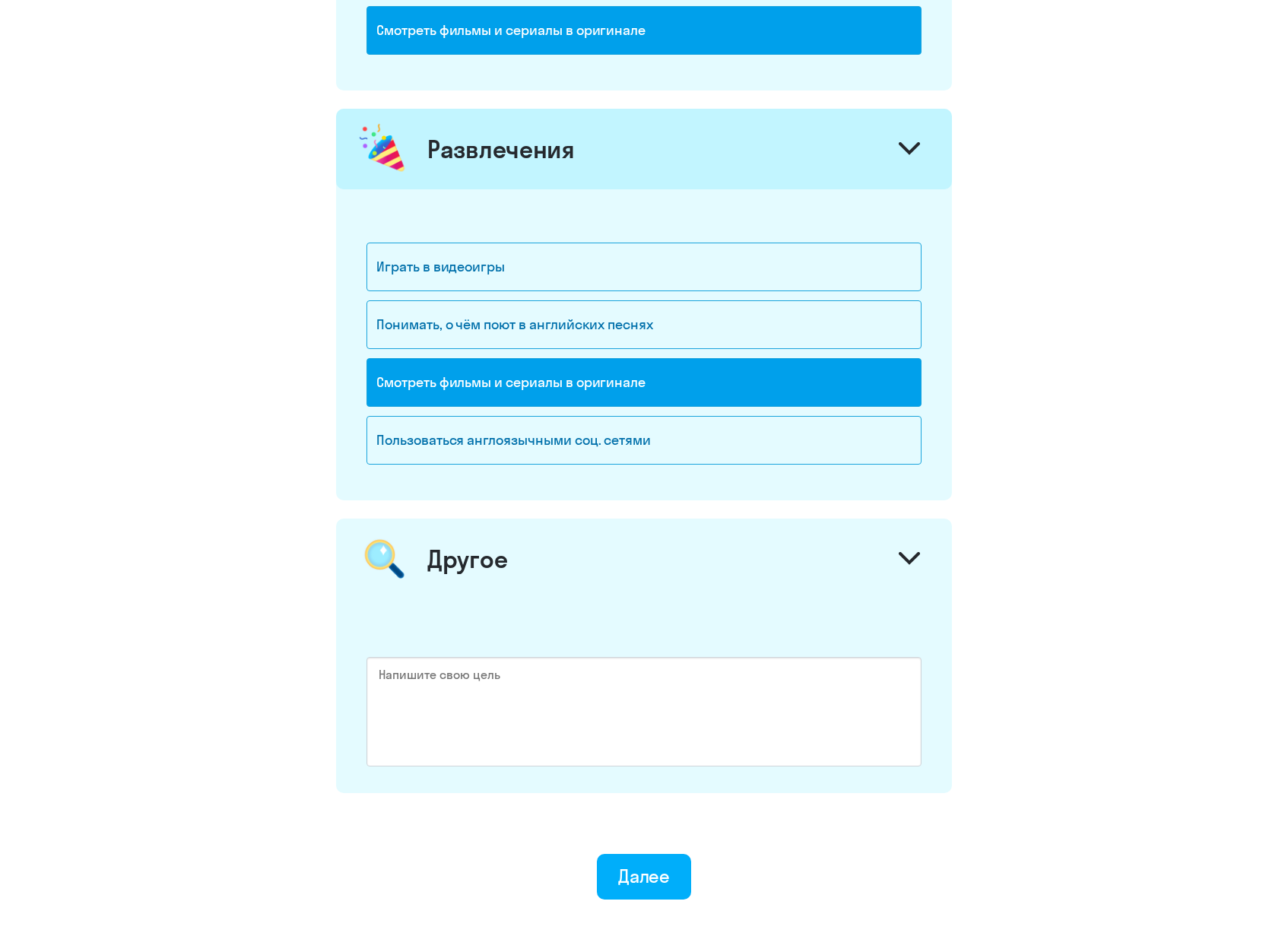
scroll to position [2014, 0]
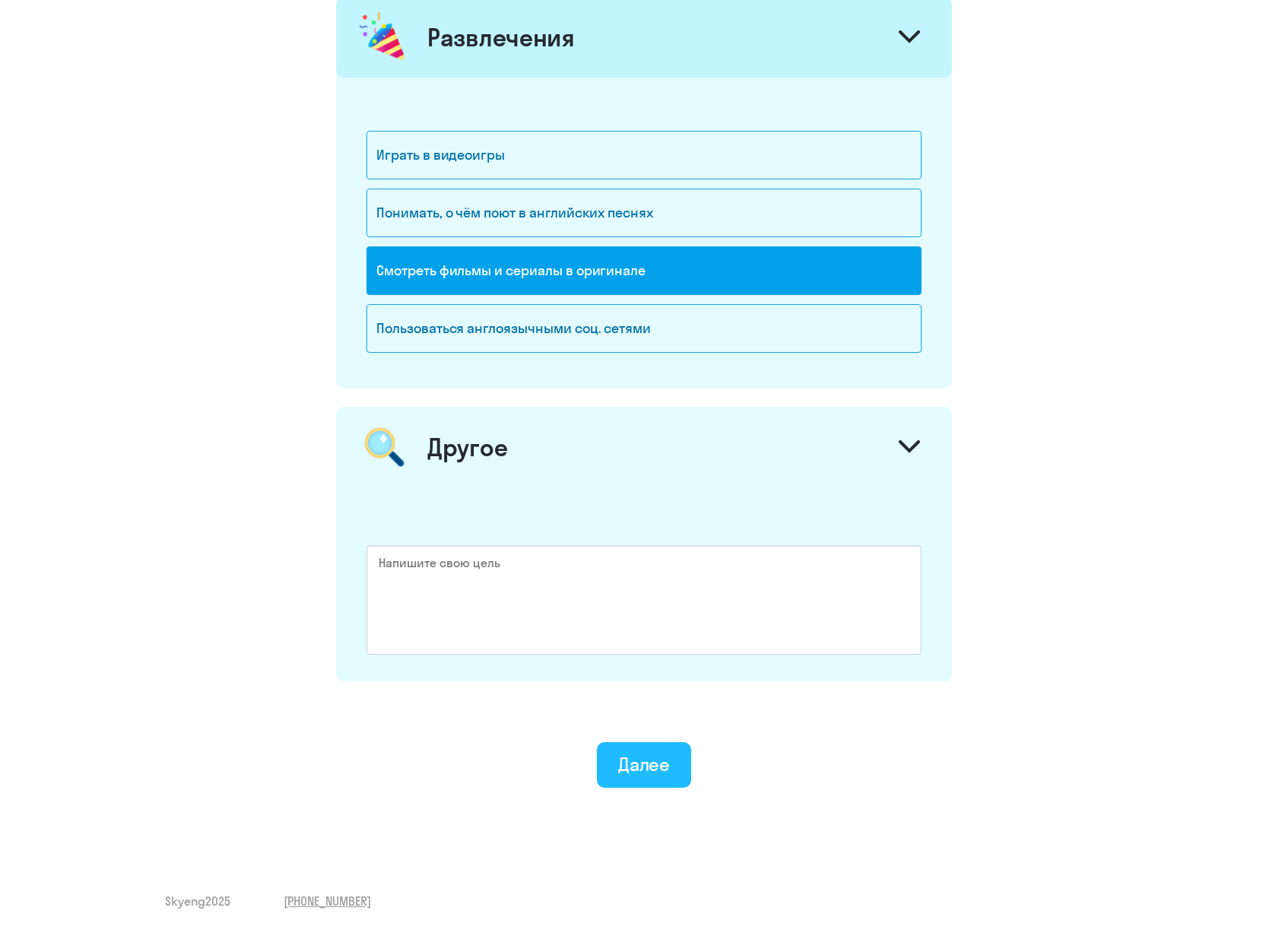
click at [625, 766] on div "Далее" at bounding box center [645, 764] width 52 height 25
